Goal: Find specific page/section: Find specific page/section

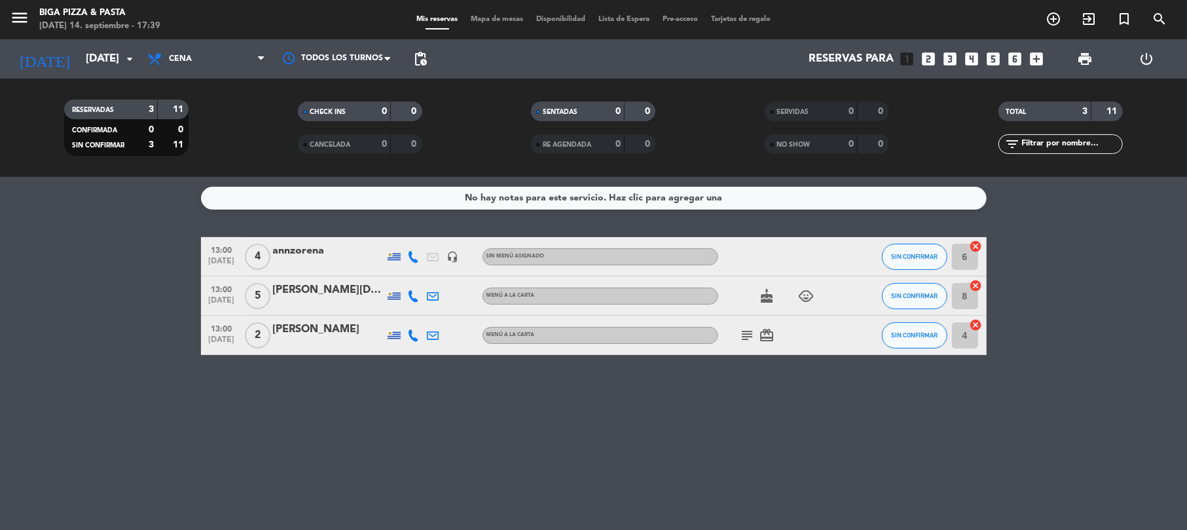
drag, startPoint x: 766, startPoint y: 309, endPoint x: 765, endPoint y: 299, distance: 9.8
click at [765, 300] on div "cake child_care" at bounding box center [777, 295] width 118 height 39
click at [765, 299] on icon "cake" at bounding box center [767, 296] width 16 height 16
click at [808, 296] on icon "child_care" at bounding box center [807, 296] width 16 height 16
click at [776, 333] on div "subject card_giftcard" at bounding box center [777, 335] width 118 height 39
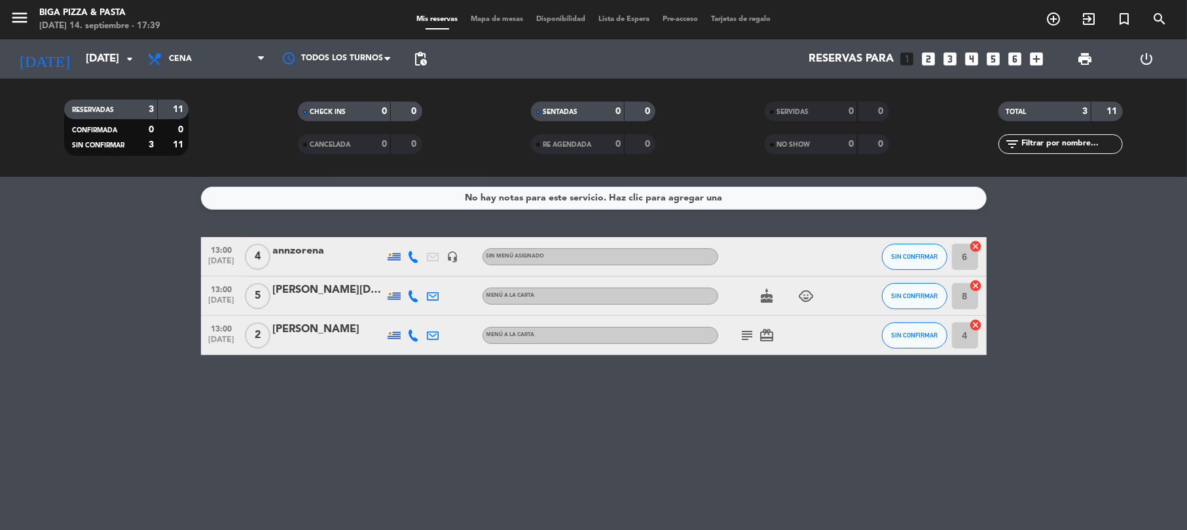
click at [774, 333] on icon "card_giftcard" at bounding box center [767, 335] width 16 height 16
click at [744, 335] on icon "subject" at bounding box center [748, 335] width 16 height 16
click at [770, 331] on icon "card_giftcard" at bounding box center [767, 335] width 16 height 16
click at [748, 335] on icon "subject" at bounding box center [748, 335] width 16 height 16
click at [766, 293] on icon "cake" at bounding box center [767, 296] width 16 height 16
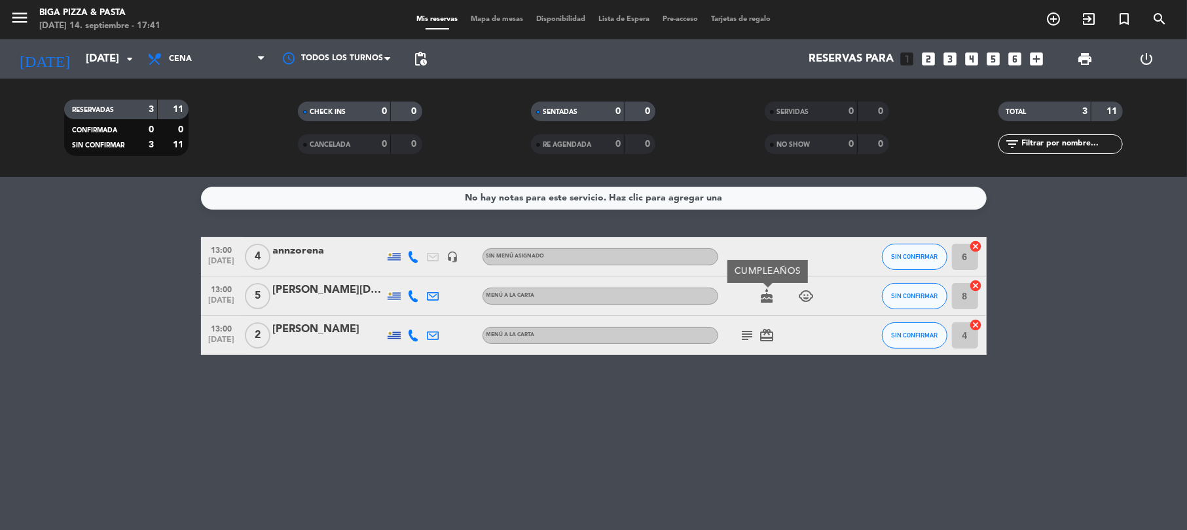
click at [814, 297] on span "child_care" at bounding box center [807, 296] width 20 height 16
click at [814, 289] on span "child_care" at bounding box center [807, 296] width 20 height 16
click at [805, 291] on icon "child_care" at bounding box center [807, 296] width 16 height 16
click at [770, 333] on icon "card_giftcard" at bounding box center [767, 335] width 16 height 16
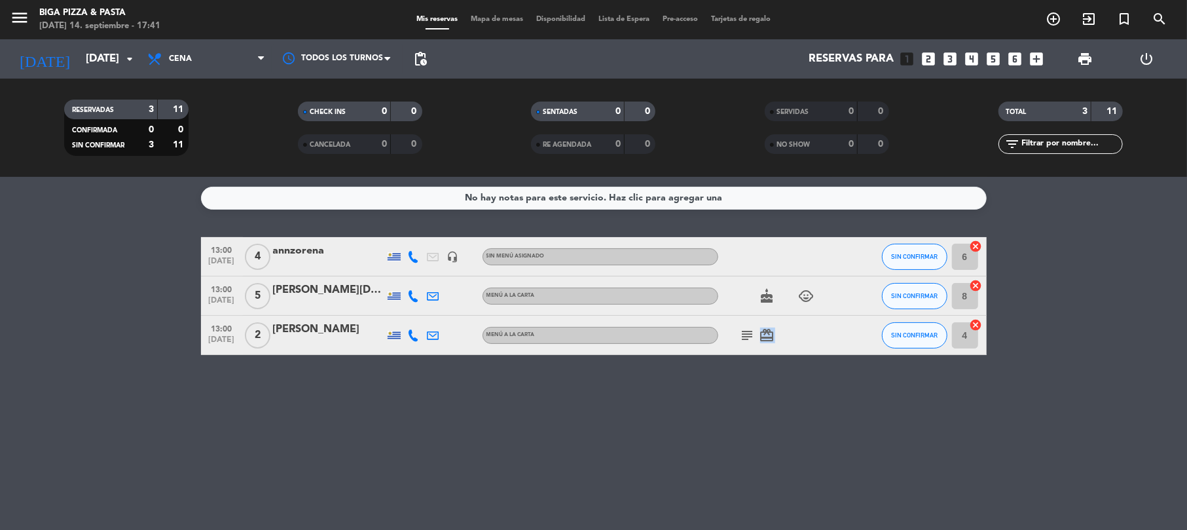
click at [770, 333] on icon "card_giftcard" at bounding box center [767, 335] width 16 height 16
drag, startPoint x: 729, startPoint y: 344, endPoint x: 746, endPoint y: 343, distance: 17.0
click at [746, 343] on div "subject card_giftcard SOLO UN REGALO" at bounding box center [777, 335] width 118 height 39
click at [746, 343] on div "subject card_giftcard" at bounding box center [777, 335] width 118 height 39
click at [748, 338] on icon "subject" at bounding box center [748, 335] width 16 height 16
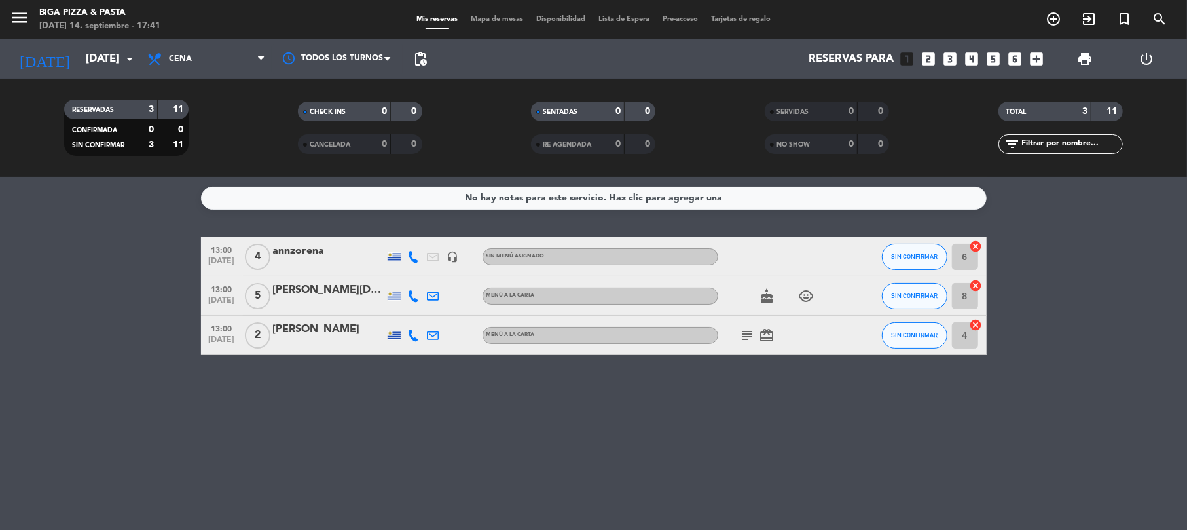
click at [748, 336] on icon "subject" at bounding box center [748, 335] width 16 height 16
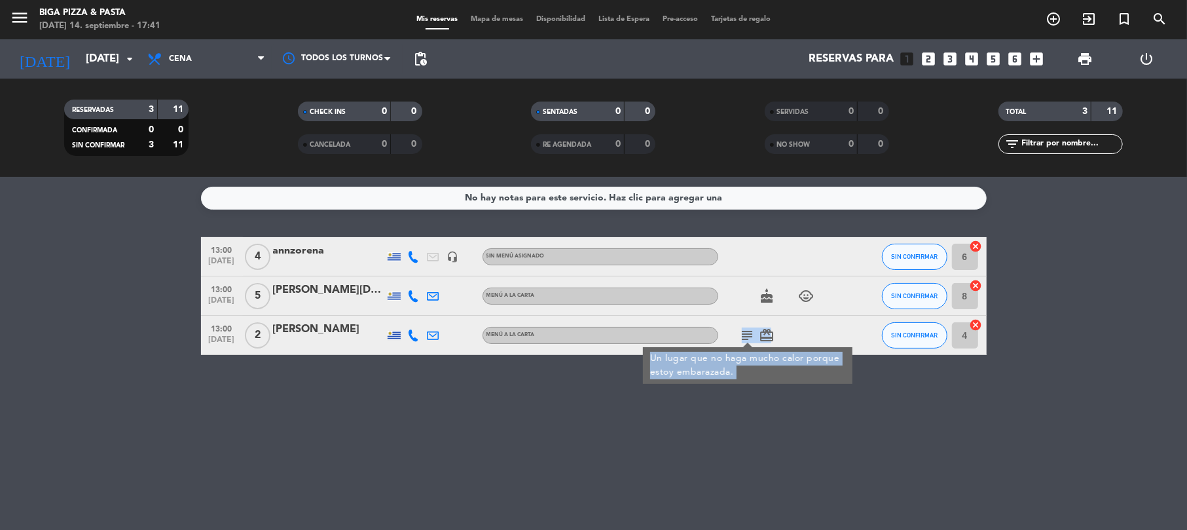
click at [748, 336] on icon "subject" at bounding box center [748, 335] width 16 height 16
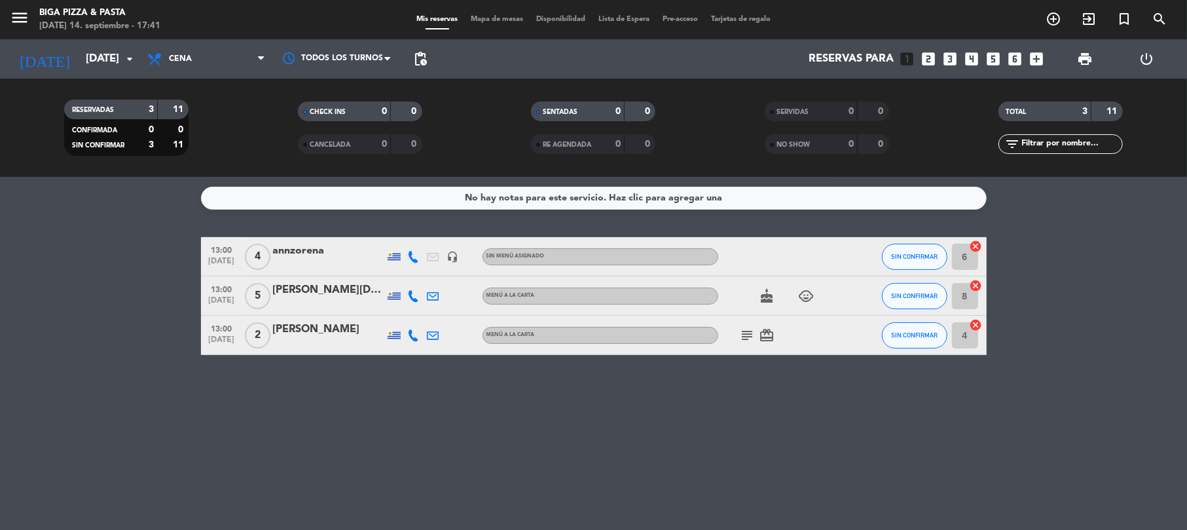
click at [770, 331] on icon "card_giftcard" at bounding box center [767, 335] width 16 height 16
click at [766, 296] on icon "cake" at bounding box center [767, 296] width 16 height 16
click at [804, 295] on icon "child_care" at bounding box center [807, 296] width 16 height 16
click at [766, 302] on icon "cake" at bounding box center [767, 296] width 16 height 16
click at [812, 304] on div "cake CUMPLEAÑOS child_care" at bounding box center [777, 295] width 118 height 39
